Goal: Information Seeking & Learning: Learn about a topic

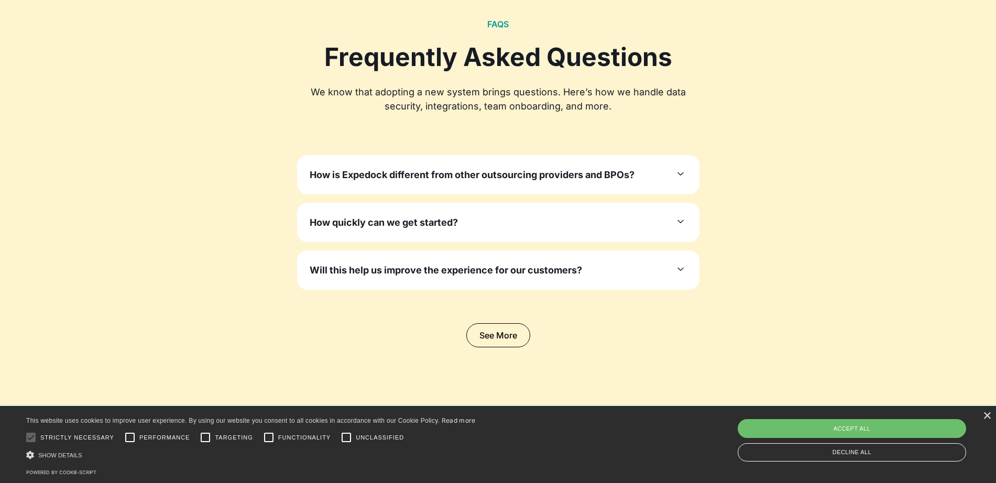
scroll to position [3208, 0]
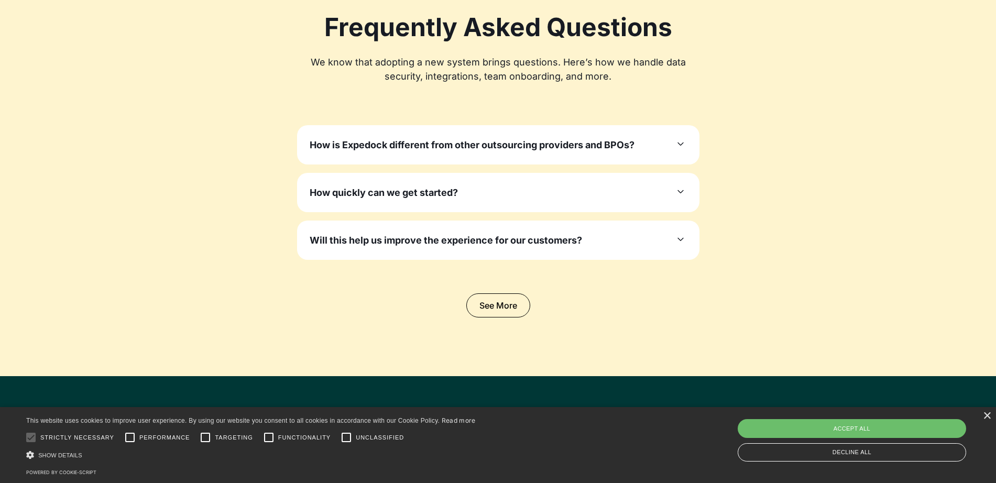
click at [537, 137] on div "How is Expedock different from other outsourcing providers and BPOs? Unlike gen…" at bounding box center [498, 144] width 402 height 39
click at [562, 138] on h3 "How is Expedock different from other outsourcing providers and BPOs?" at bounding box center [472, 145] width 325 height 14
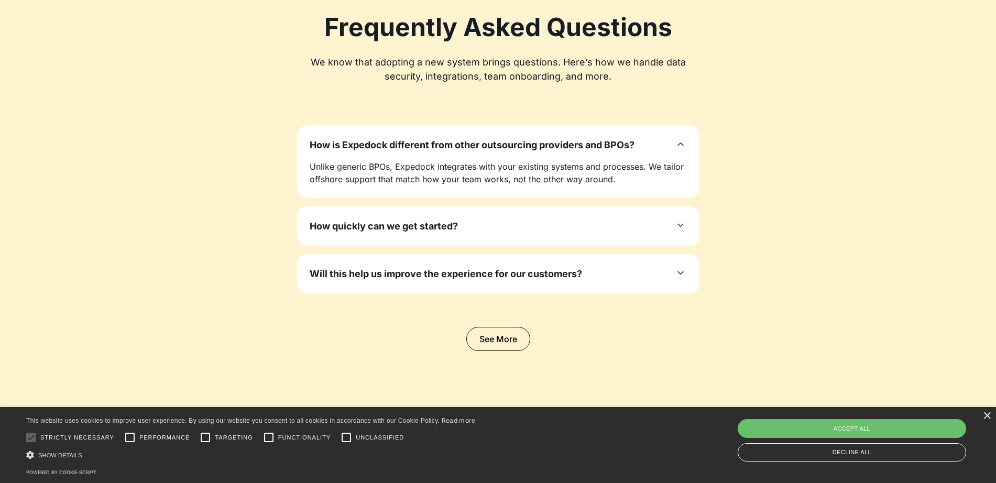
click at [556, 214] on div "How quickly can we get started? Typical onboarding ranges from 2 to 6 weeks dep…" at bounding box center [498, 225] width 402 height 39
click at [481, 218] on div "How quickly can we get started? Typical onboarding ranges from 2 to 6 weeks dep…" at bounding box center [498, 225] width 402 height 39
click at [488, 214] on div "How quickly can we get started? Typical onboarding ranges from 2 to 6 weeks dep…" at bounding box center [498, 225] width 402 height 39
click at [651, 219] on div "How quickly can we get started?" at bounding box center [498, 226] width 377 height 14
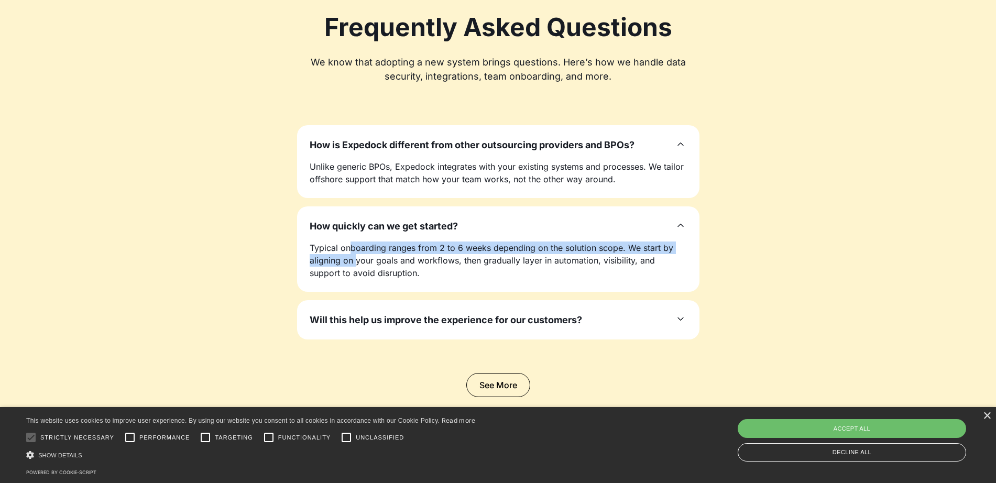
drag, startPoint x: 348, startPoint y: 229, endPoint x: 357, endPoint y: 241, distance: 15.0
click at [357, 241] on p "Typical onboarding ranges from 2 to 6 weeks depending on the solution scope. We…" at bounding box center [498, 260] width 377 height 38
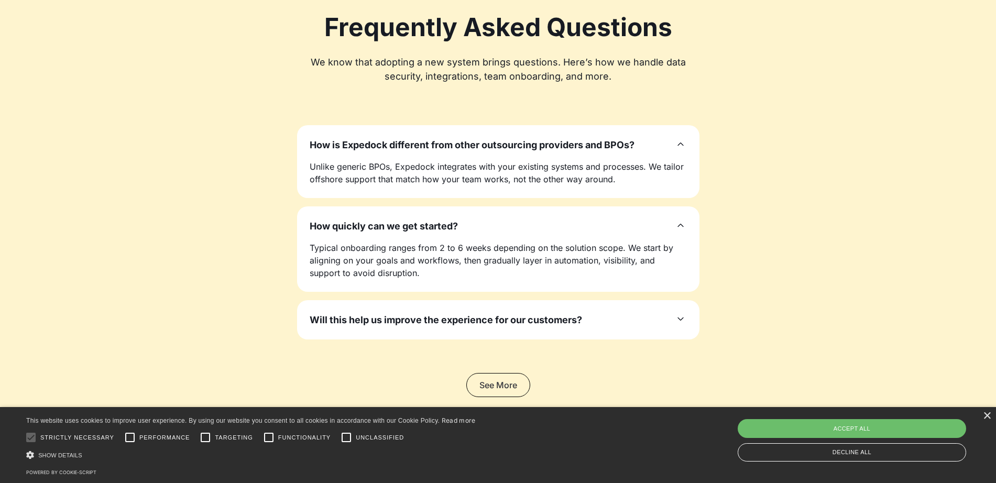
drag, startPoint x: 543, startPoint y: 371, endPoint x: 514, endPoint y: 368, distance: 29.4
click at [535, 373] on div "See More" at bounding box center [498, 385] width 670 height 24
click at [511, 373] on link "See More" at bounding box center [498, 385] width 64 height 24
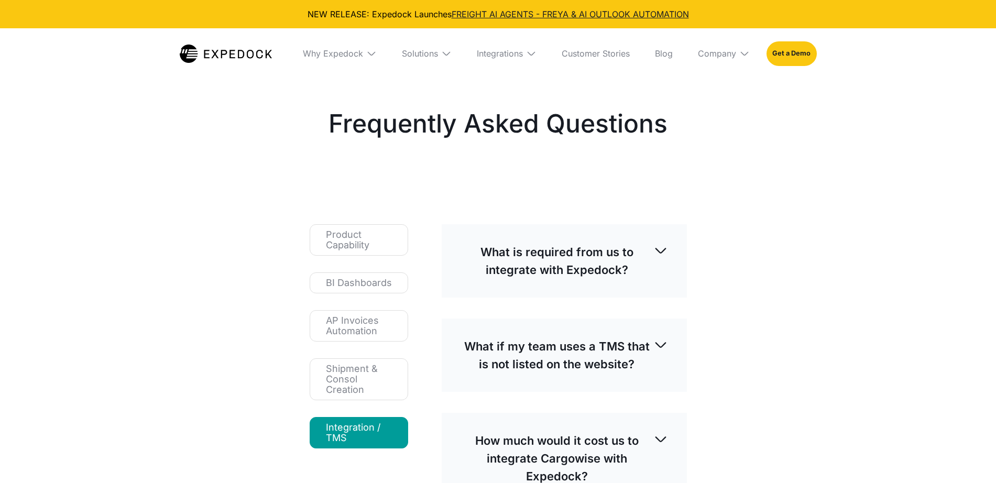
select select
